Goal: Task Accomplishment & Management: Manage account settings

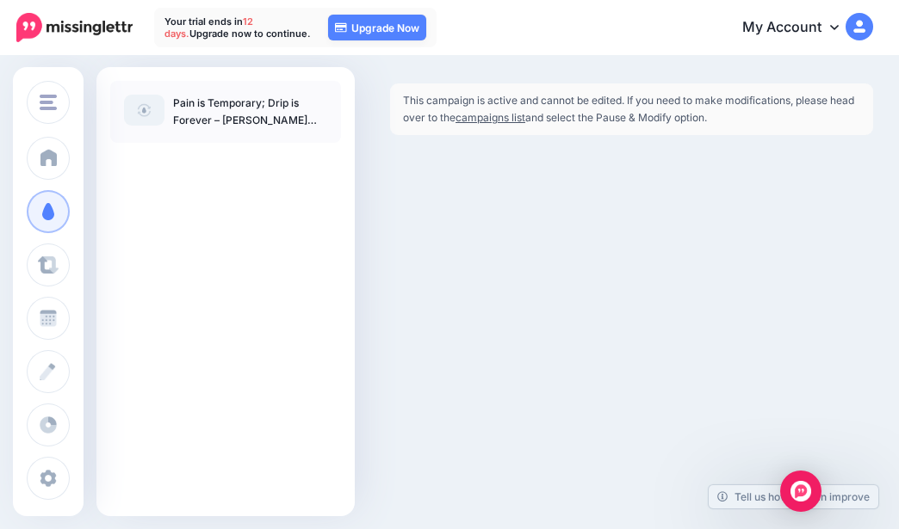
click at [70, 213] on link "Campaigns" at bounding box center [48, 211] width 43 height 43
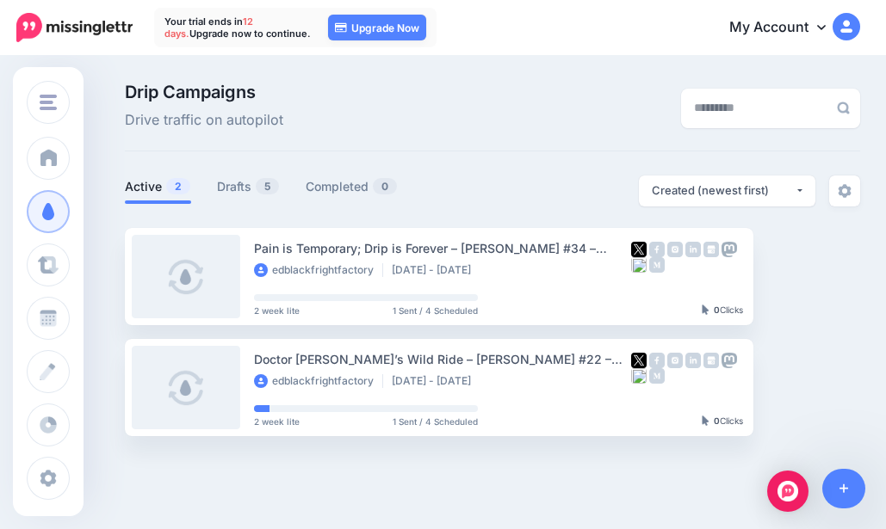
click at [246, 181] on link "Drafts 5" at bounding box center [248, 186] width 63 height 21
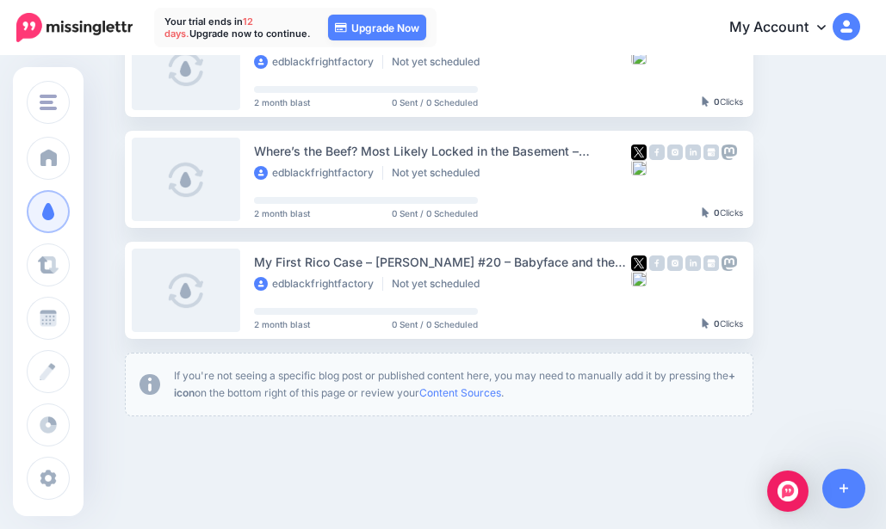
scroll to position [344, 0]
